Goal: Obtain resource: Obtain resource

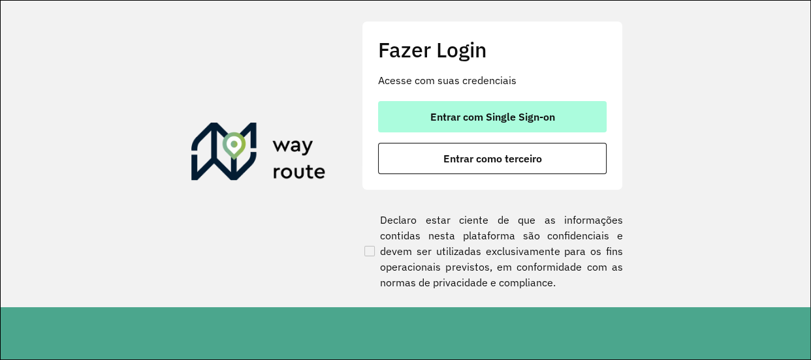
click at [605, 123] on button "Entrar com Single Sign-on" at bounding box center [492, 116] width 229 height 31
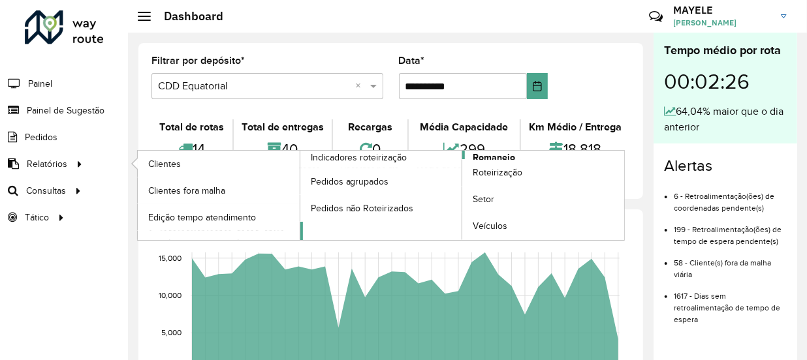
click at [495, 155] on span "Romaneio" at bounding box center [494, 158] width 42 height 14
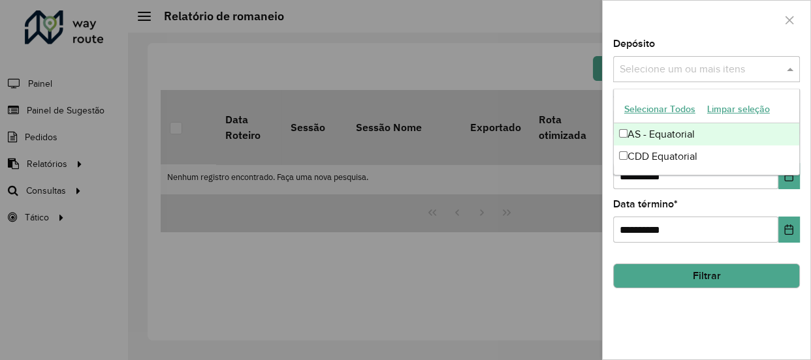
click at [750, 75] on input "text" at bounding box center [699, 70] width 167 height 16
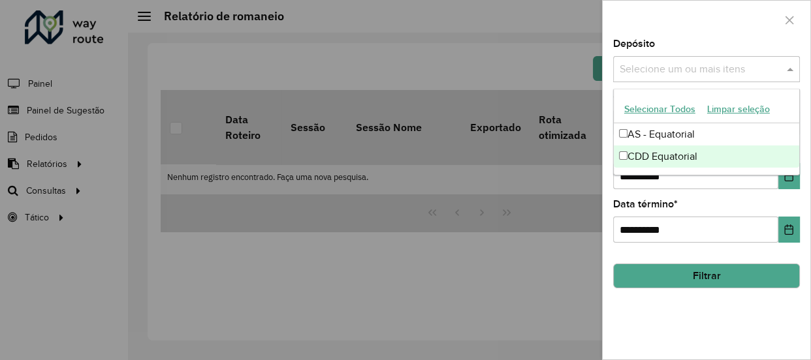
click at [669, 155] on div "CDD Equatorial" at bounding box center [706, 157] width 185 height 22
click at [787, 179] on icon "Choose Date" at bounding box center [788, 176] width 10 height 10
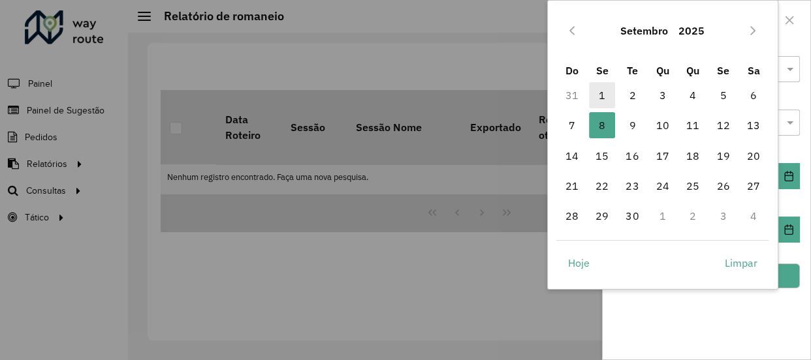
click at [600, 97] on span "1" at bounding box center [602, 95] width 26 height 26
type input "**********"
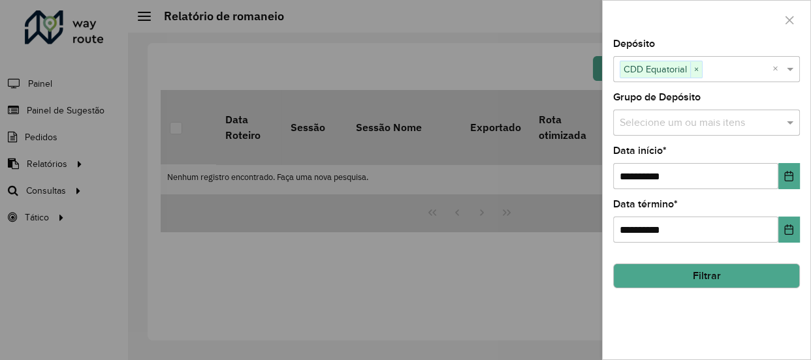
click at [722, 279] on button "Filtrar" at bounding box center [706, 276] width 187 height 25
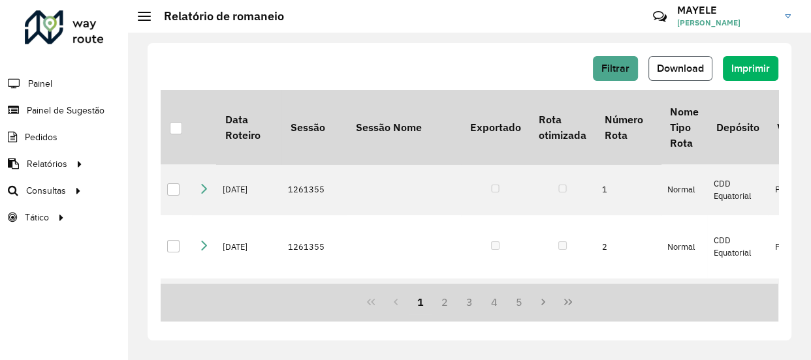
click at [692, 65] on span "Download" at bounding box center [680, 68] width 47 height 11
